Goal: Transaction & Acquisition: Obtain resource

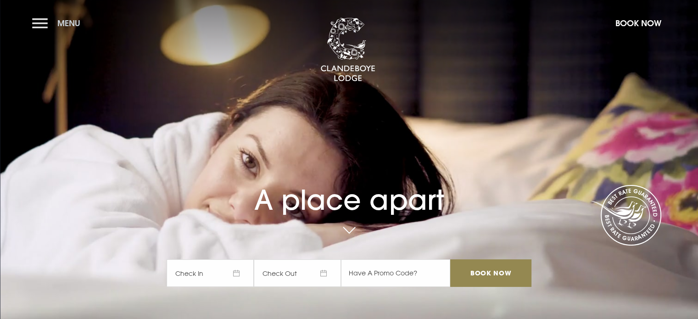
click at [37, 20] on button "Menu" at bounding box center [58, 23] width 53 height 20
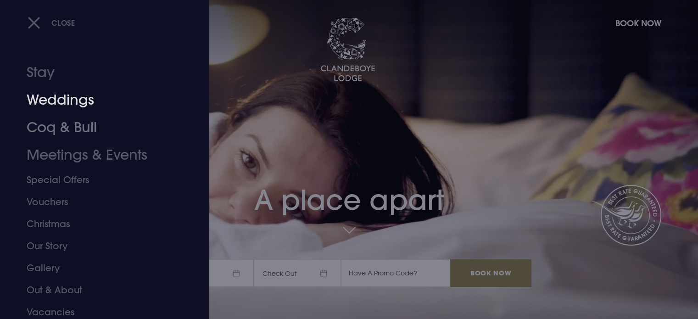
click at [61, 94] on link "Weddings" at bounding box center [99, 100] width 145 height 28
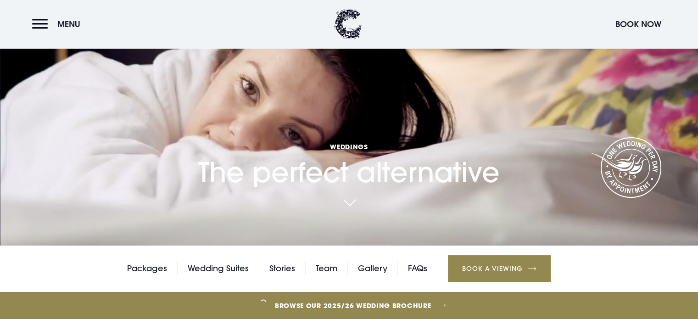
scroll to position [229, 0]
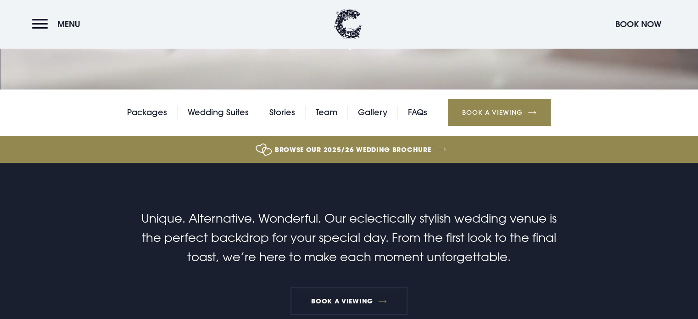
click at [383, 148] on link "Browse our 2025/26 wedding brochure" at bounding box center [353, 149] width 1552 height 34
